Goal: Navigation & Orientation: Find specific page/section

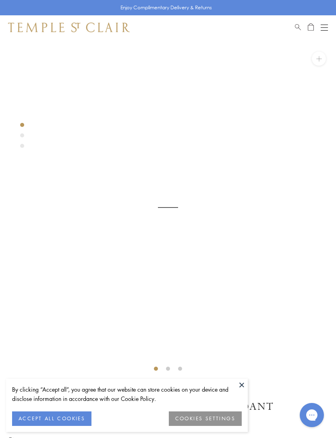
click at [19, 137] on img at bounding box center [168, 207] width 336 height 336
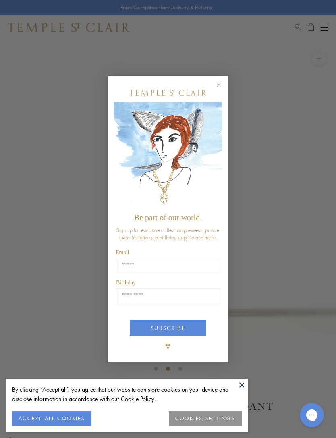
click at [219, 83] on circle "Close dialog" at bounding box center [219, 85] width 10 height 10
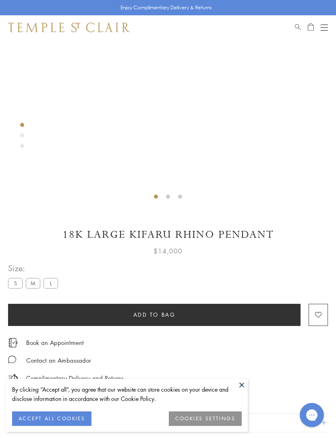
click at [15, 286] on label "S" at bounding box center [15, 283] width 15 height 10
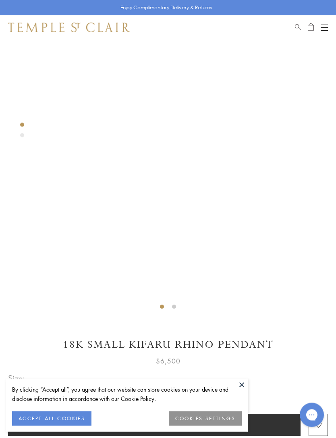
scroll to position [62, 0]
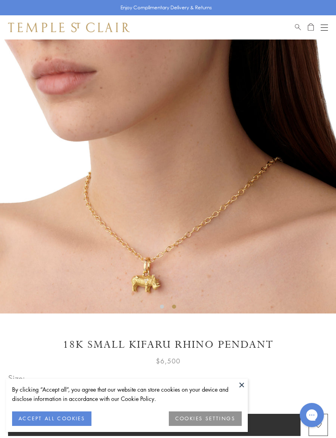
click at [33, 398] on label "M" at bounding box center [33, 393] width 15 height 10
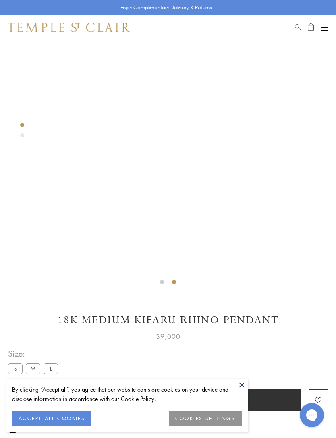
scroll to position [94, 0]
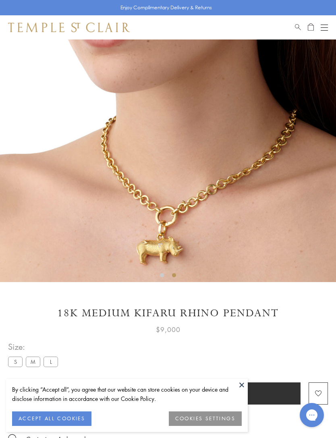
click at [54, 366] on label "L" at bounding box center [51, 362] width 15 height 10
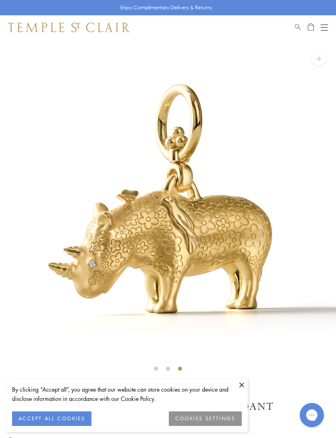
click at [324, 25] on div "Open navigation" at bounding box center [324, 25] width 7 height 0
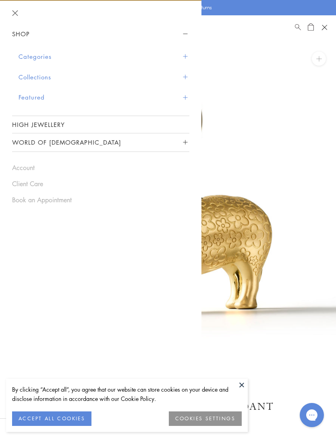
click at [27, 54] on button "Categories" at bounding box center [104, 56] width 171 height 21
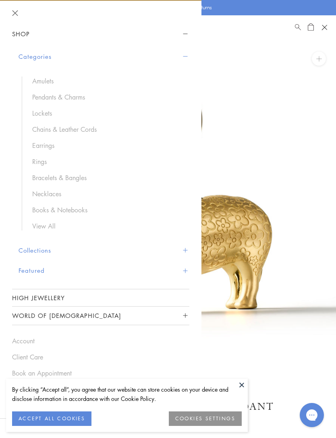
click at [19, 249] on button "Collections" at bounding box center [104, 250] width 171 height 21
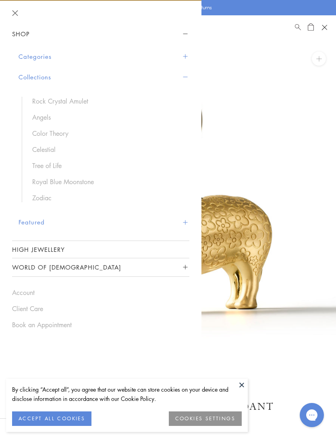
click at [22, 226] on button "Featured" at bounding box center [104, 222] width 171 height 21
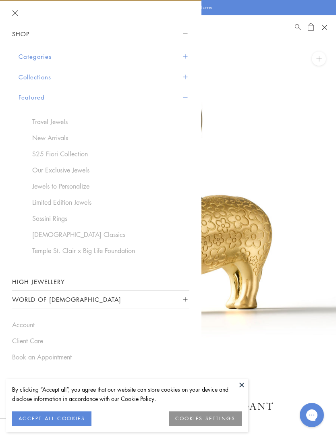
click at [35, 139] on link "New Arrivals" at bounding box center [106, 137] width 149 height 9
click at [44, 203] on link "Limited Edition Jewels" at bounding box center [106, 202] width 149 height 9
click at [37, 172] on link "Our Exclusive Jewels" at bounding box center [106, 170] width 149 height 9
click at [21, 77] on button "Collections" at bounding box center [104, 77] width 171 height 21
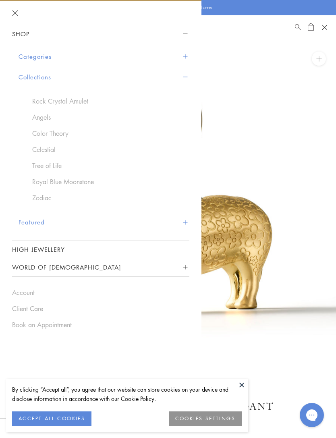
click at [23, 52] on button "Categories" at bounding box center [104, 56] width 171 height 21
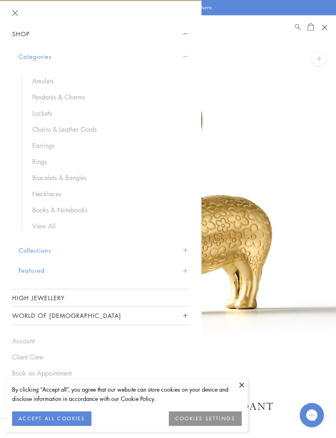
click at [28, 248] on button "Collections" at bounding box center [104, 250] width 171 height 21
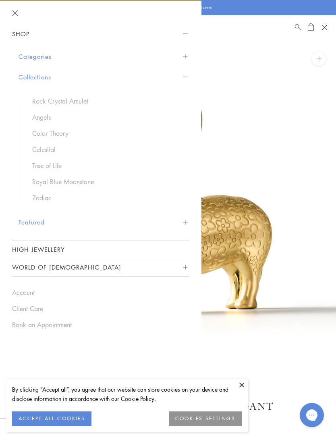
click at [21, 36] on button "Shop" at bounding box center [100, 34] width 177 height 18
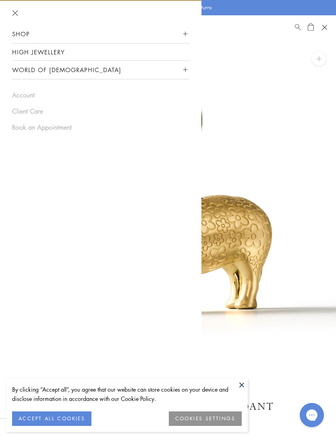
click at [29, 51] on link "High Jewellery" at bounding box center [100, 52] width 177 height 17
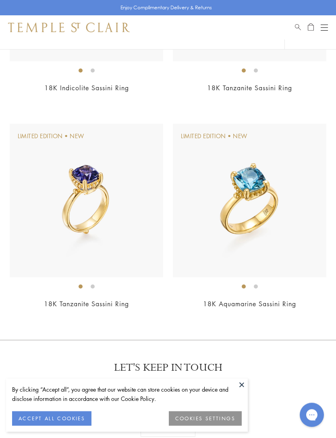
scroll to position [3486, 0]
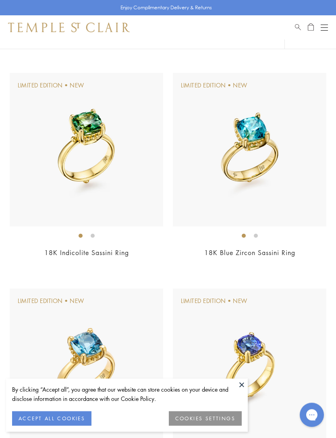
scroll to position [2498, 0]
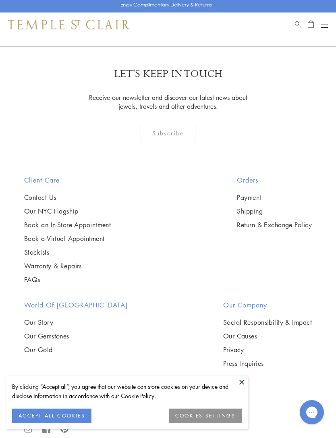
scroll to position [347, 0]
